Goal: Information Seeking & Learning: Understand site structure

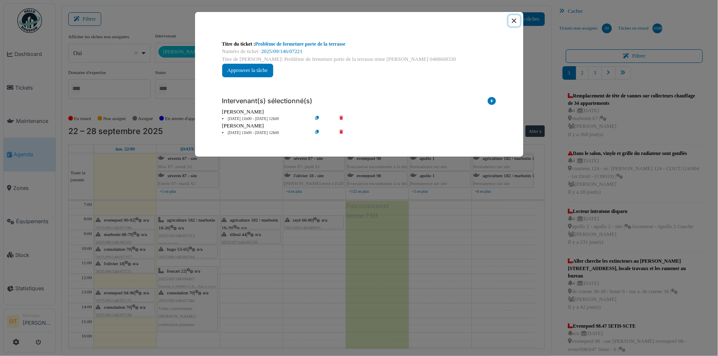
drag, startPoint x: 514, startPoint y: 19, endPoint x: 504, endPoint y: 25, distance: 11.3
click at [514, 19] on button "Close" at bounding box center [514, 20] width 11 height 11
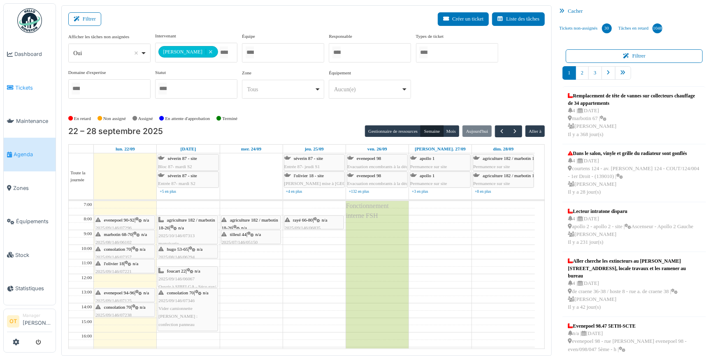
click at [26, 86] on span "Tickets" at bounding box center [33, 88] width 37 height 8
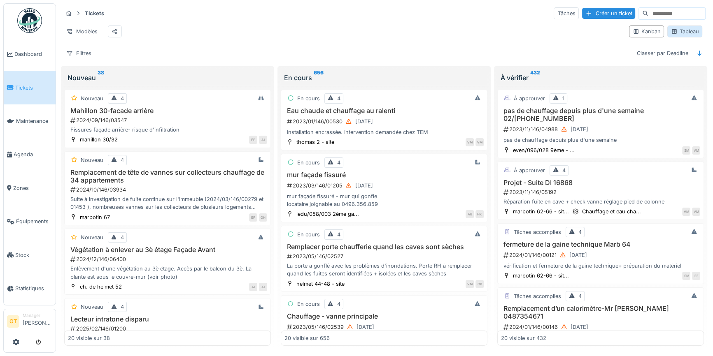
click at [694, 28] on div "Tableau" at bounding box center [684, 32] width 35 height 12
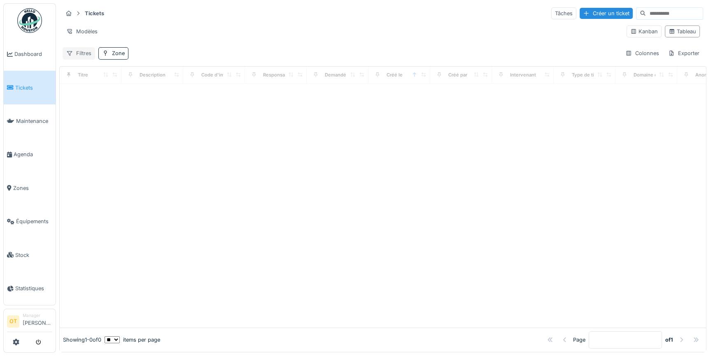
click at [84, 50] on div "Filtres" at bounding box center [79, 53] width 33 height 12
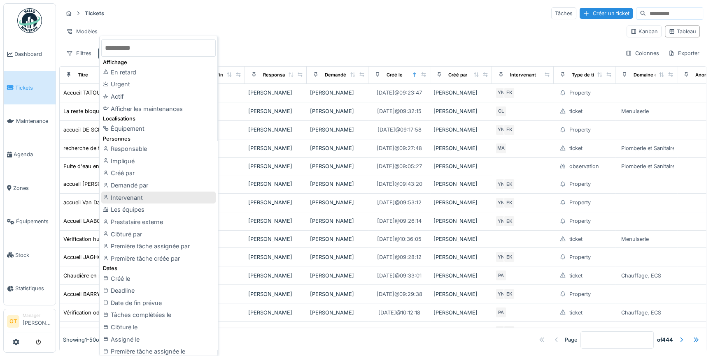
click at [133, 199] on div "Intervenant" at bounding box center [158, 198] width 114 height 12
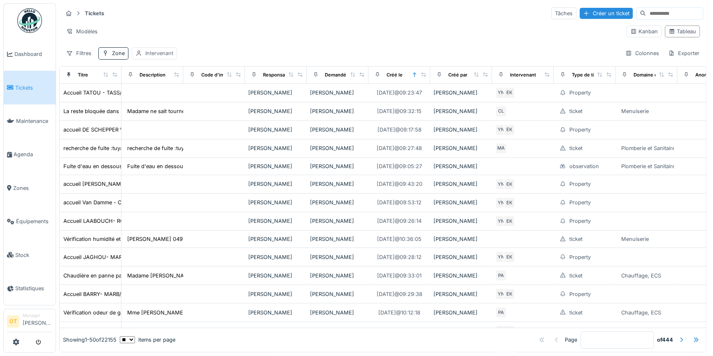
click at [161, 51] on div "Intervenant" at bounding box center [159, 53] width 28 height 8
click at [164, 92] on div "Intervenant" at bounding box center [161, 92] width 44 height 9
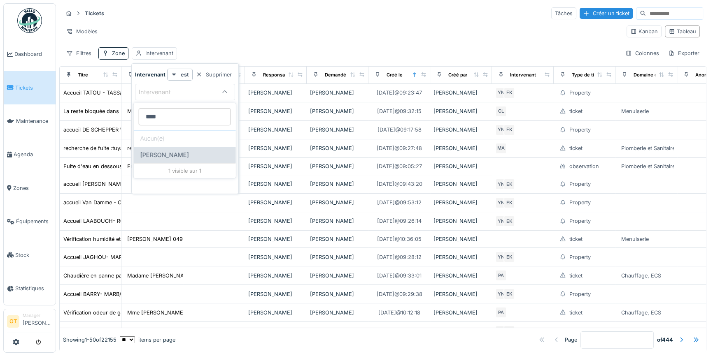
type input "****"
click at [175, 156] on span "[PERSON_NAME]" at bounding box center [164, 155] width 49 height 9
type input "****"
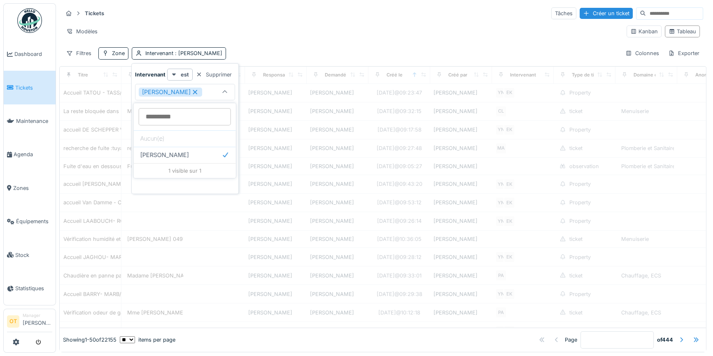
click at [299, 42] on div "Tickets Tâches Créer un ticket Modèles Kanban Tableau Filtres Zone Intervenant …" at bounding box center [382, 33] width 647 height 60
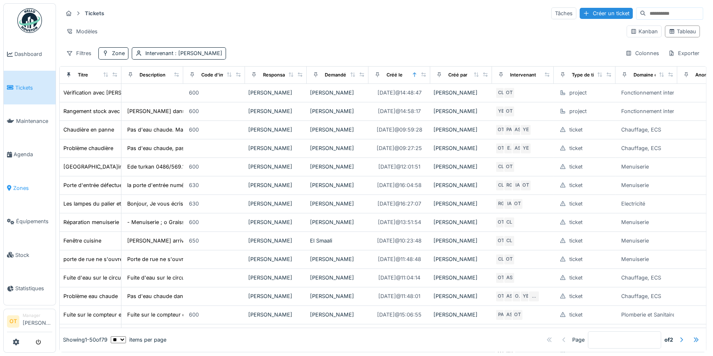
click at [30, 184] on span "Zones" at bounding box center [32, 188] width 39 height 8
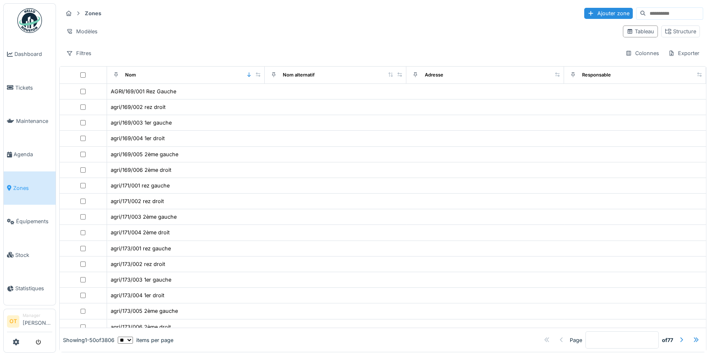
click at [657, 19] on div at bounding box center [669, 13] width 67 height 12
click at [657, 13] on input at bounding box center [674, 14] width 57 height 12
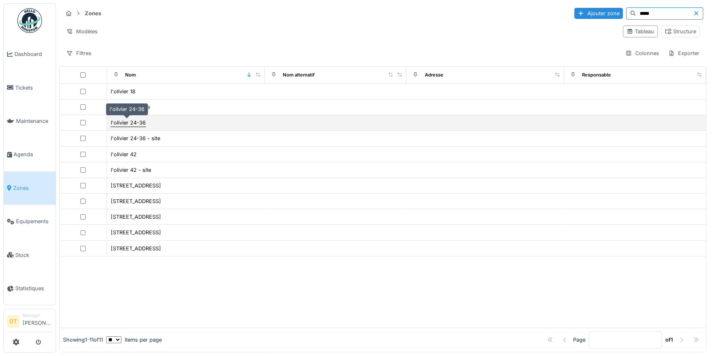
type input "*****"
click at [133, 121] on div "l'olivier 24-36" at bounding box center [128, 123] width 35 height 8
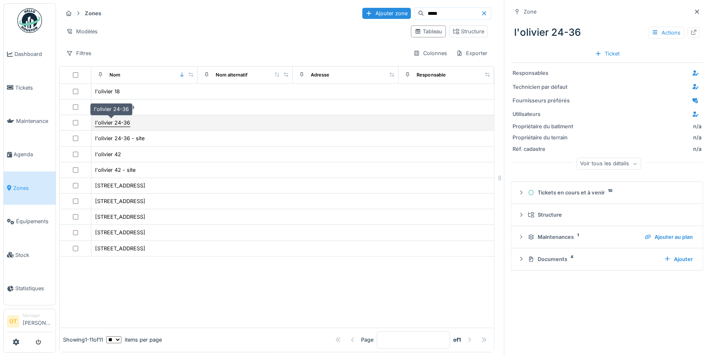
click at [121, 119] on div "l'olivier 24-36" at bounding box center [112, 123] width 35 height 8
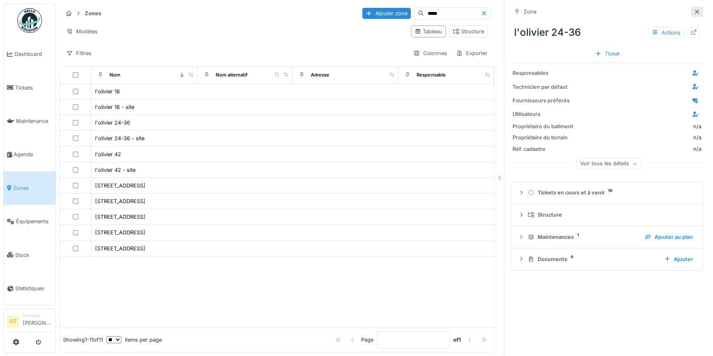
click at [694, 12] on icon at bounding box center [697, 11] width 7 height 5
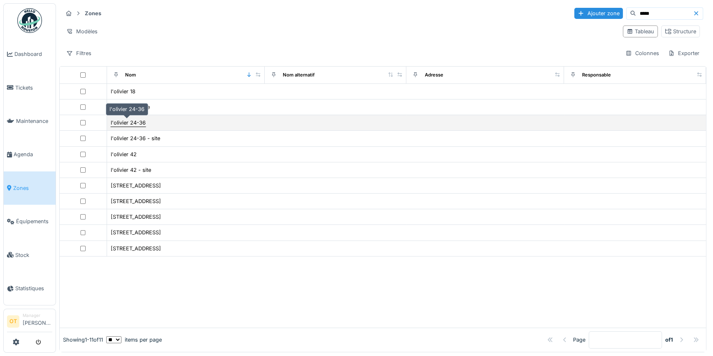
click at [132, 119] on div "l'olivier 24-36" at bounding box center [128, 123] width 35 height 8
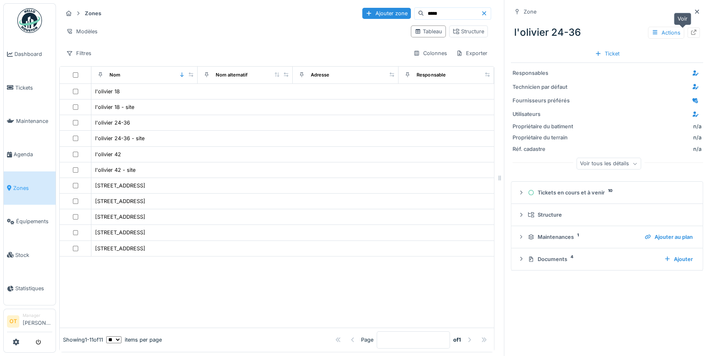
click at [687, 30] on div at bounding box center [693, 33] width 12 height 10
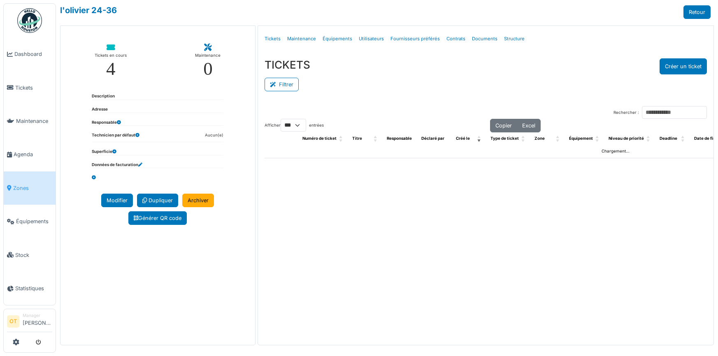
select select "***"
click at [510, 41] on link "Structure" at bounding box center [514, 38] width 27 height 19
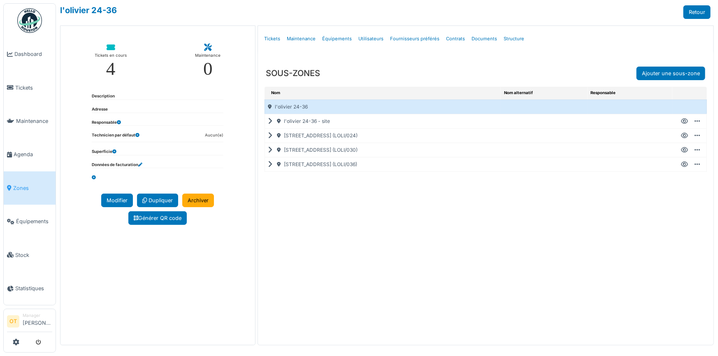
click at [271, 165] on icon at bounding box center [272, 165] width 8 height 0
click at [299, 166] on div "[STREET_ADDRESS] (LOLI/036)" at bounding box center [384, 165] width 238 height 14
click at [342, 169] on div "[STREET_ADDRESS] (LOLI/036)" at bounding box center [384, 165] width 238 height 14
click at [259, 163] on div "Nom Nom alternatif Responsable l'olivier 24-36 l'olivier 24-36 - site Créer un …" at bounding box center [486, 211] width 456 height 249
click at [271, 165] on icon at bounding box center [273, 165] width 10 height 0
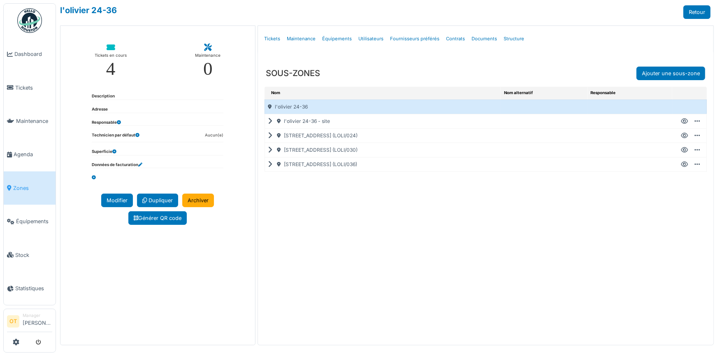
click at [272, 151] on icon at bounding box center [272, 150] width 8 height 0
click at [270, 165] on icon at bounding box center [272, 165] width 8 height 0
click at [270, 121] on icon at bounding box center [272, 121] width 8 height 0
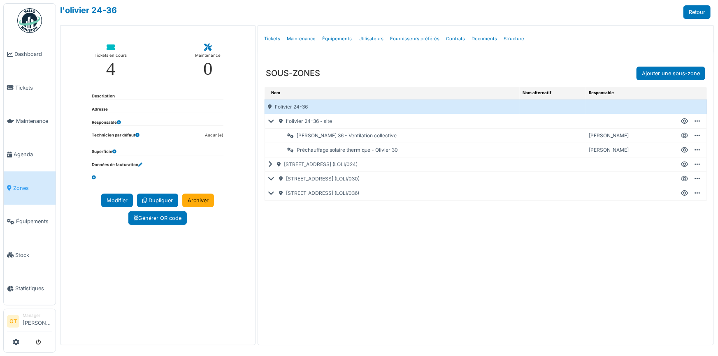
click at [270, 121] on icon at bounding box center [273, 121] width 10 height 0
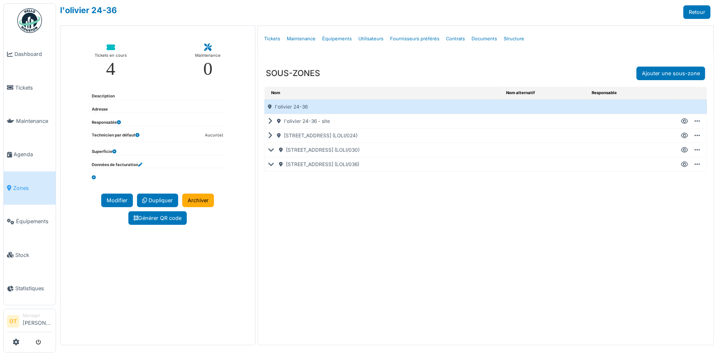
click at [273, 151] on icon at bounding box center [273, 150] width 10 height 0
click at [272, 165] on icon at bounding box center [273, 165] width 10 height 0
click at [273, 160] on div "[STREET_ADDRESS] (LOLI/036)" at bounding box center [383, 165] width 236 height 14
click at [272, 165] on icon at bounding box center [272, 165] width 8 height 0
click at [268, 165] on icon at bounding box center [273, 165] width 10 height 0
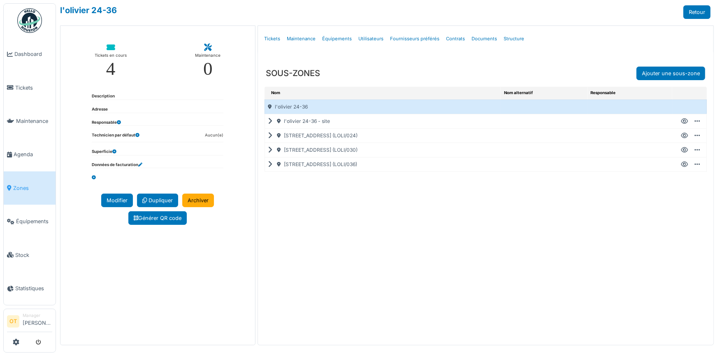
click at [268, 150] on icon at bounding box center [272, 150] width 8 height 0
click at [272, 150] on icon at bounding box center [273, 150] width 10 height 0
click at [270, 165] on icon at bounding box center [272, 165] width 8 height 0
click at [338, 162] on div "[STREET_ADDRESS] (LOLI/036)" at bounding box center [384, 165] width 238 height 14
click at [684, 165] on icon at bounding box center [684, 165] width 7 height 0
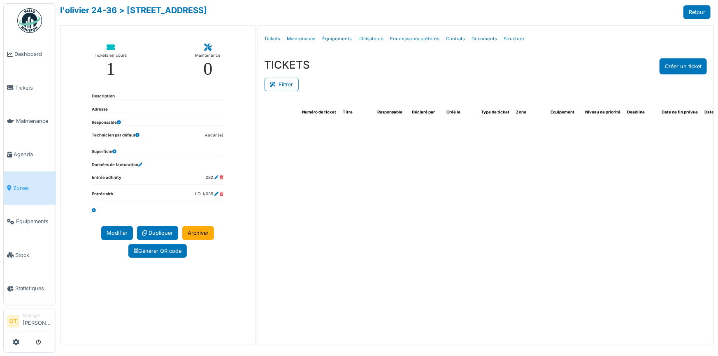
select select "***"
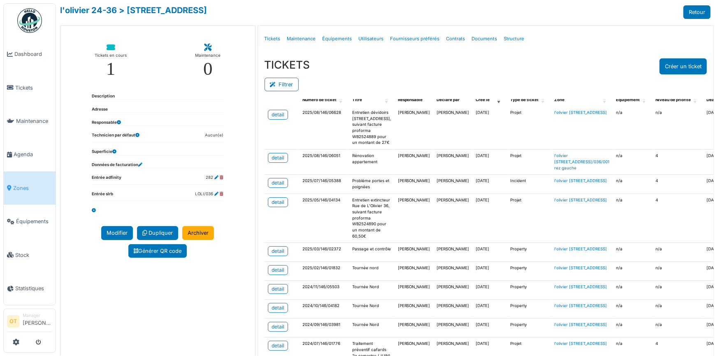
scroll to position [37, 0]
